Goal: Information Seeking & Learning: Learn about a topic

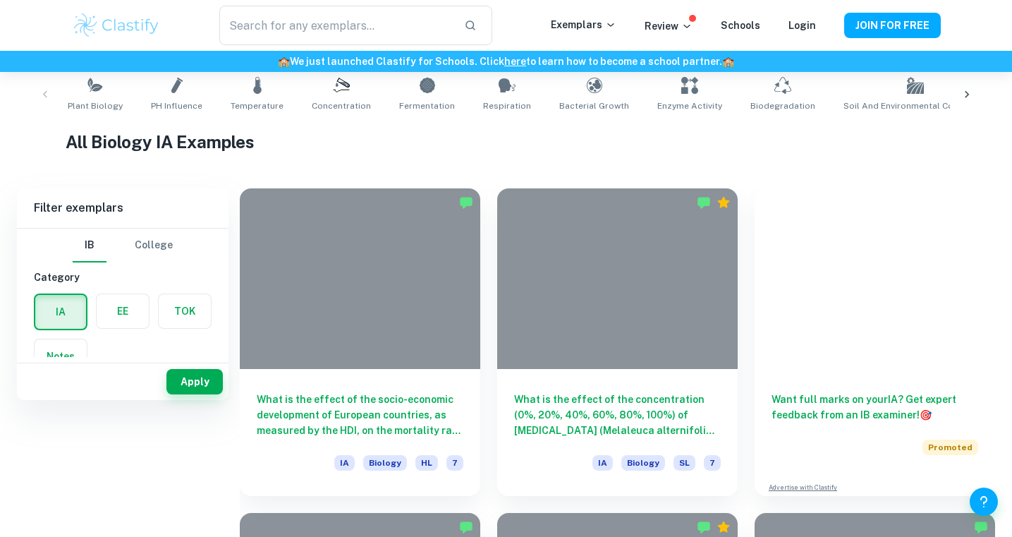
scroll to position [354, 0]
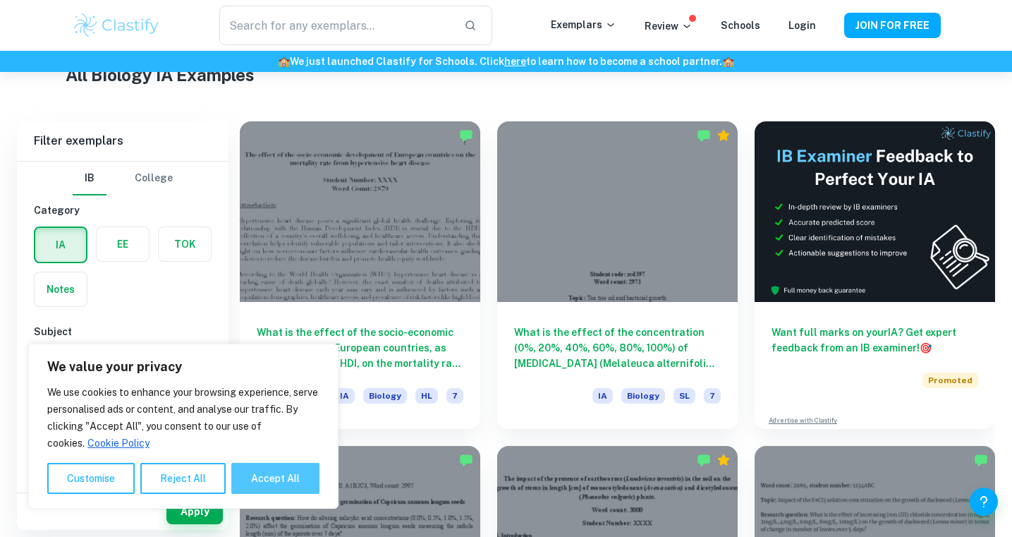
click at [269, 473] on button "Accept All" at bounding box center [275, 478] width 88 height 31
checkbox input "true"
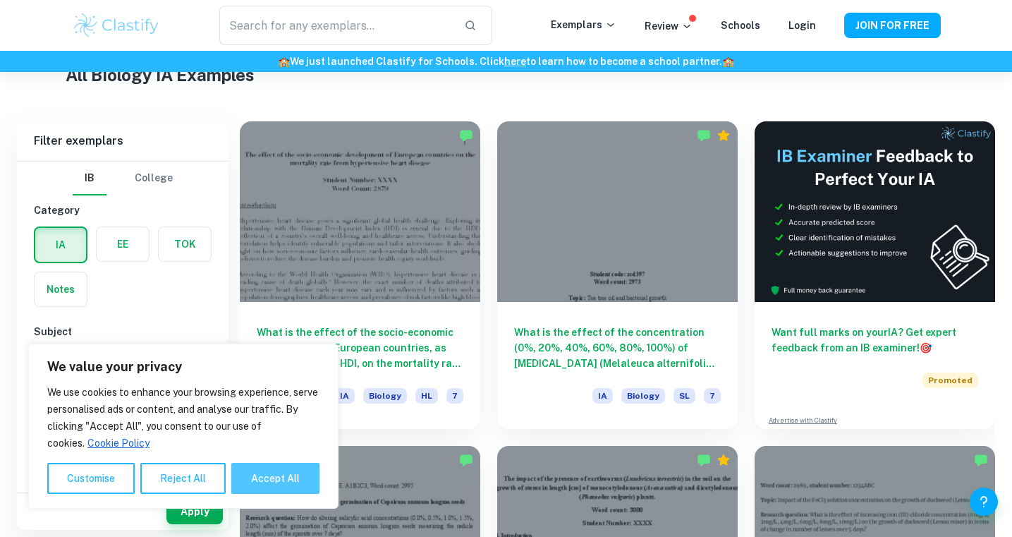
checkbox input "true"
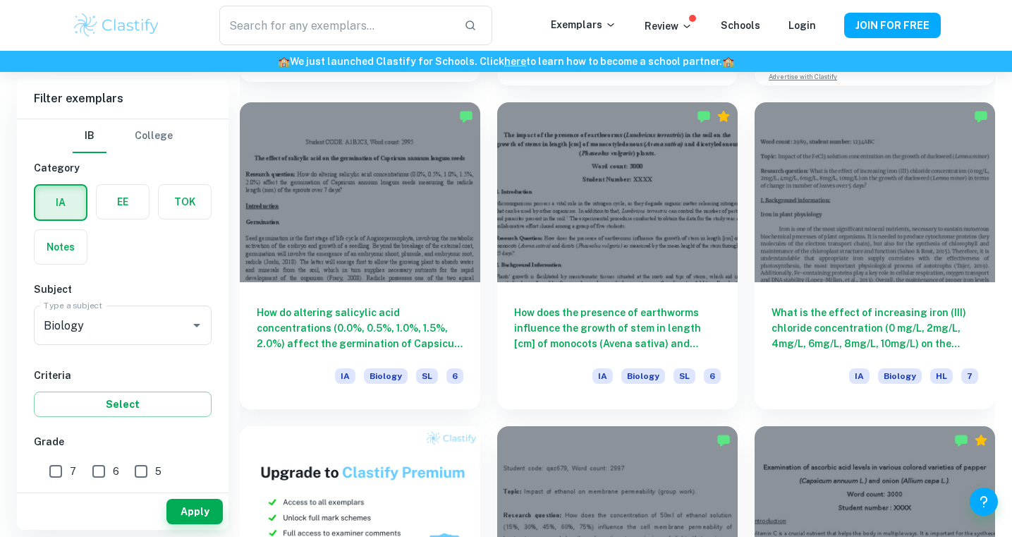
scroll to position [698, 0]
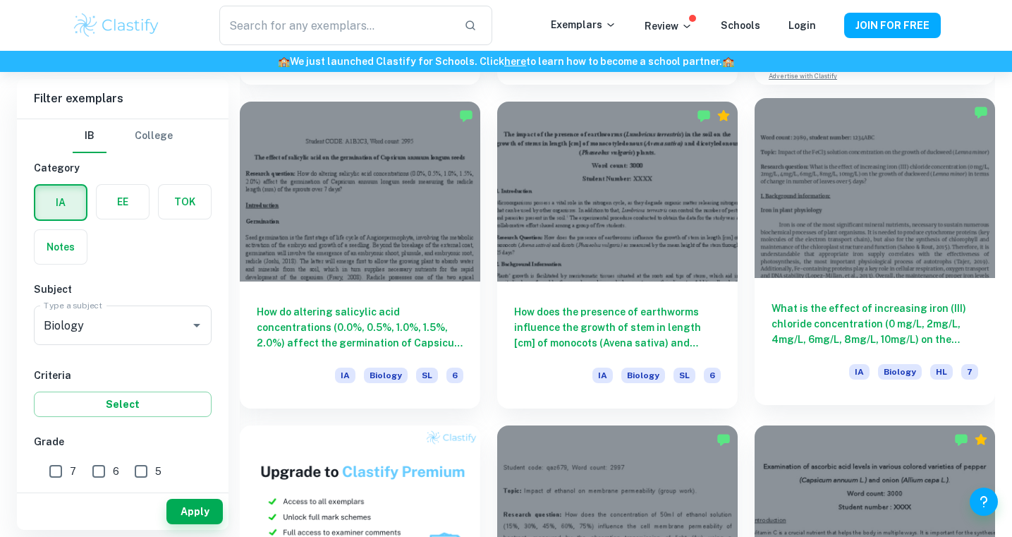
click at [819, 322] on h6 "What is the effect of increasing iron (III) chloride concentration (0 mg/L, 2mg…" at bounding box center [874, 323] width 207 height 47
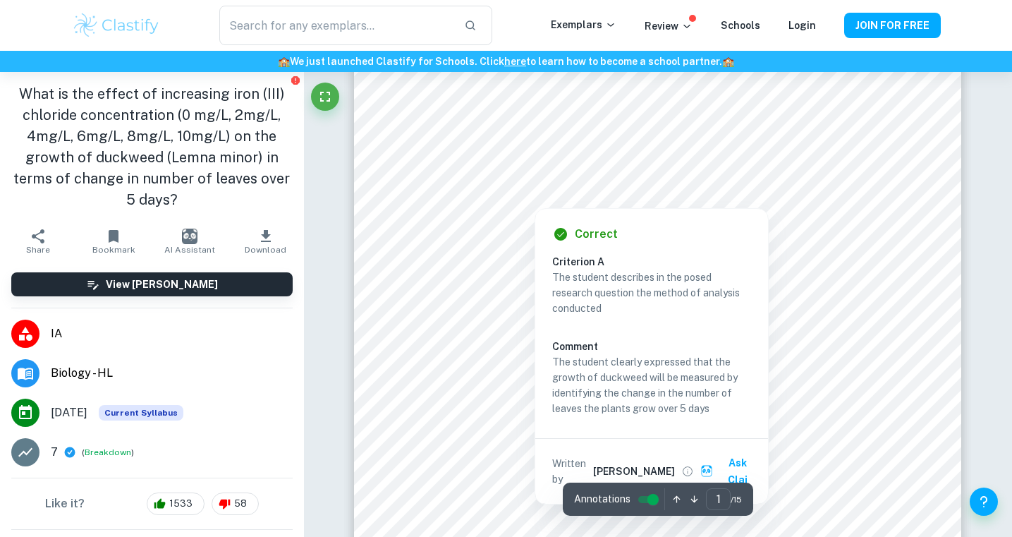
scroll to position [71, 0]
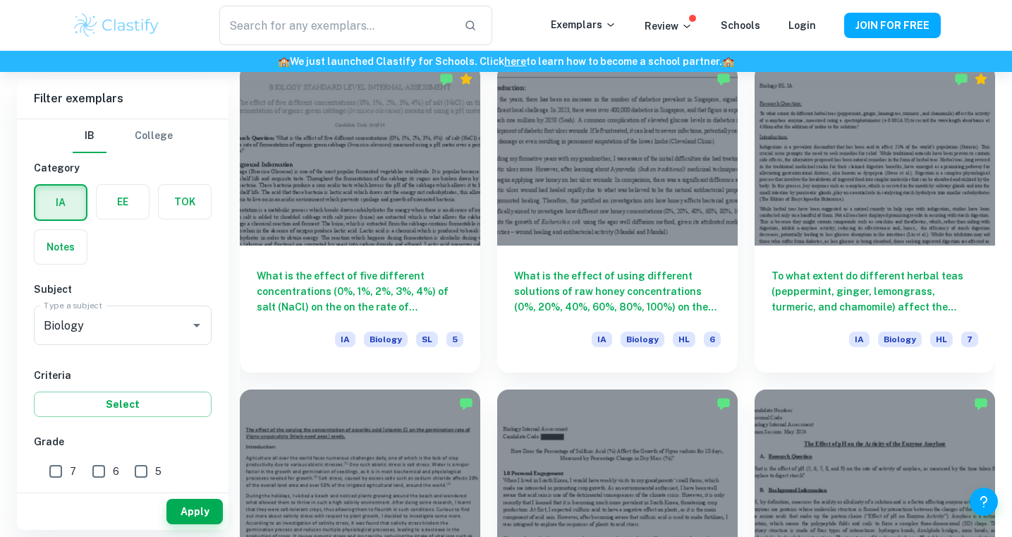
scroll to position [1709, 0]
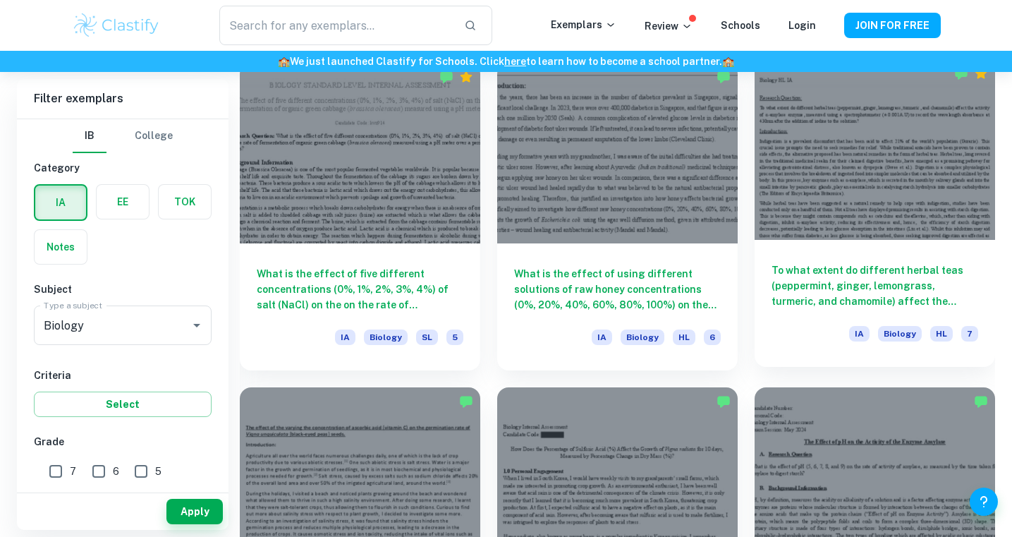
click at [924, 290] on h6 "To what extent do different herbal teas (peppermint, ginger, lemongrass, turmer…" at bounding box center [874, 285] width 207 height 47
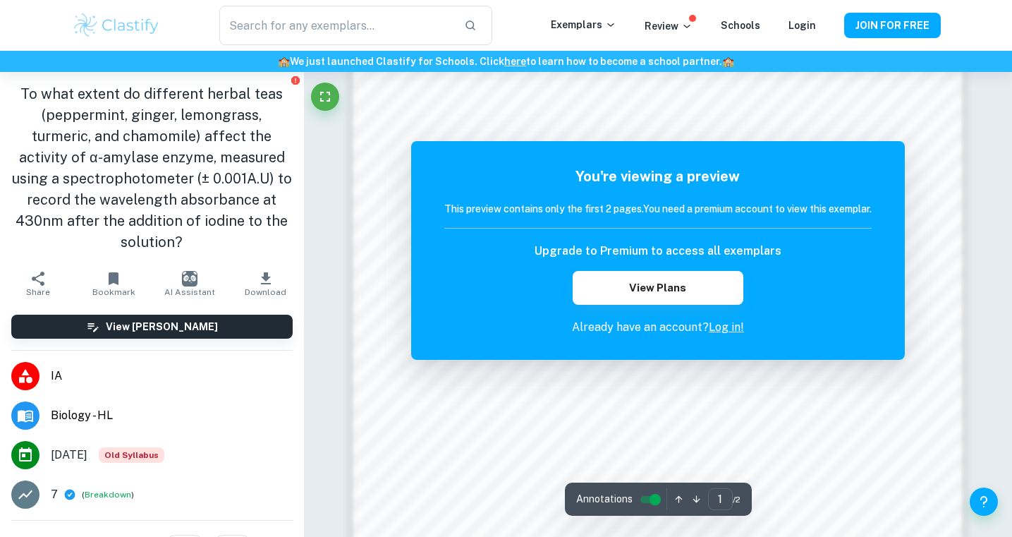
scroll to position [1213, 0]
